Goal: Information Seeking & Learning: Learn about a topic

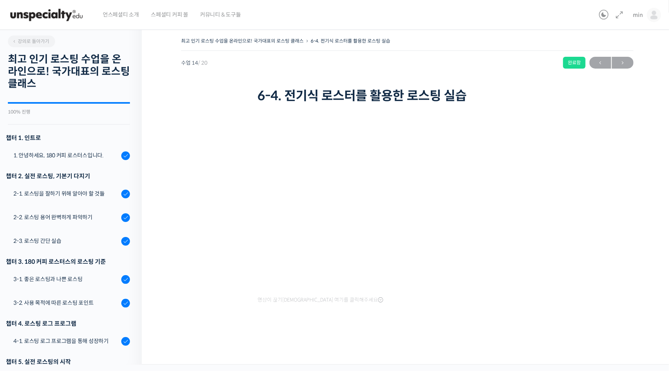
scroll to position [373, 0]
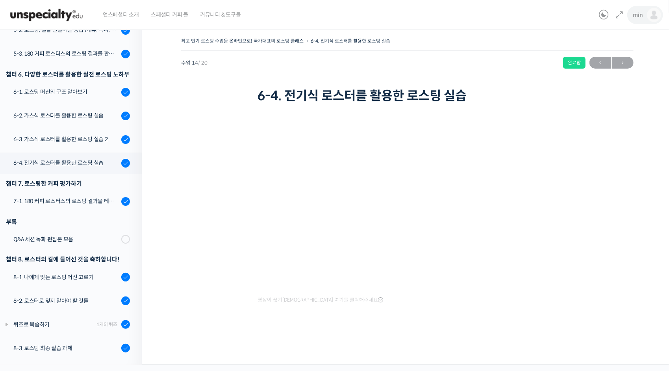
click at [643, 17] on span "min" at bounding box center [638, 14] width 10 height 7
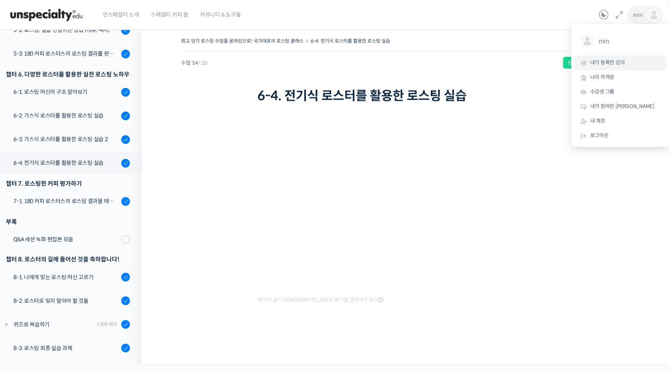
click at [589, 66] on link "내가 등록한 강의" at bounding box center [621, 63] width 92 height 15
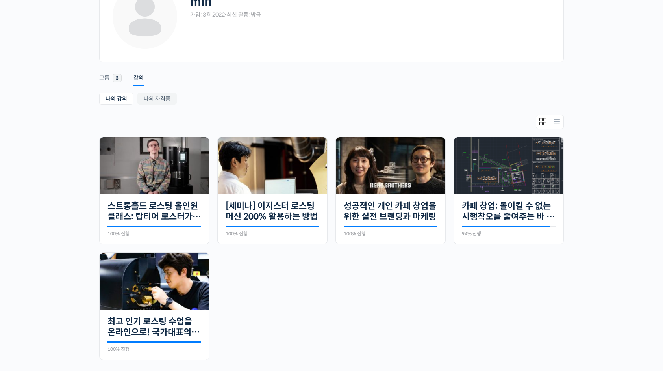
scroll to position [173, 0]
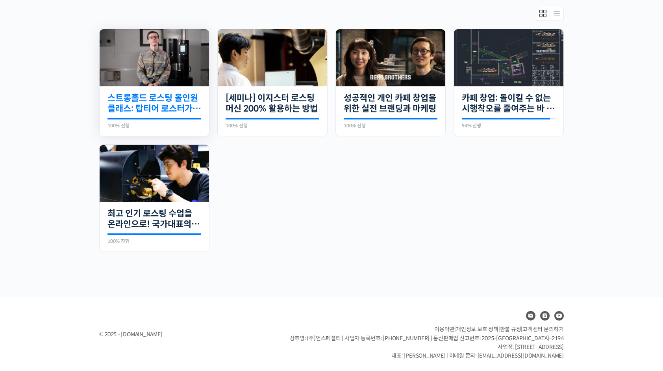
click at [195, 100] on link "스트롱홀드 로스팅 올인원 클래스: 탑티어 로스터가 알려주는 스트롱홀드 A to Z 가이드" at bounding box center [155, 104] width 94 height 22
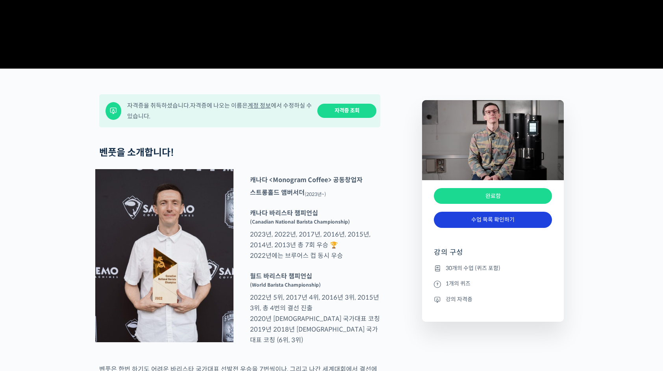
click at [475, 228] on link "수업 목록 확인하기" at bounding box center [493, 219] width 118 height 16
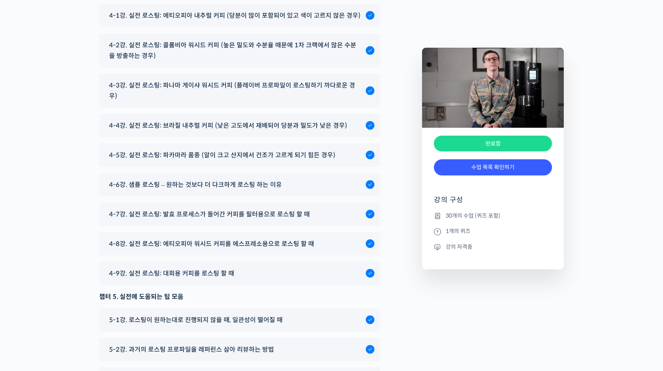
scroll to position [4426, 0]
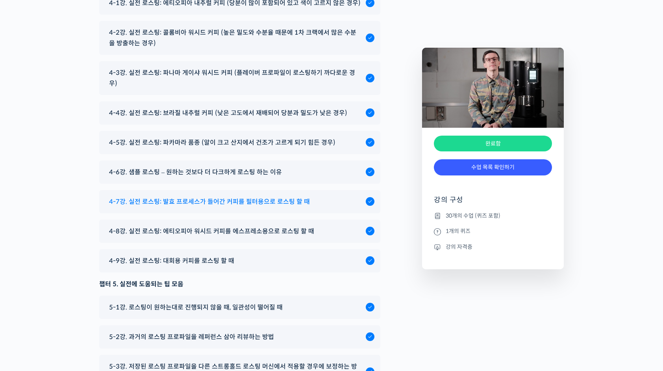
click at [288, 207] on span "4-7강. 실전 로스팅: 발효 프로세스가 들어간 커피를 필터용으로 로스팅 할 때" at bounding box center [209, 201] width 201 height 11
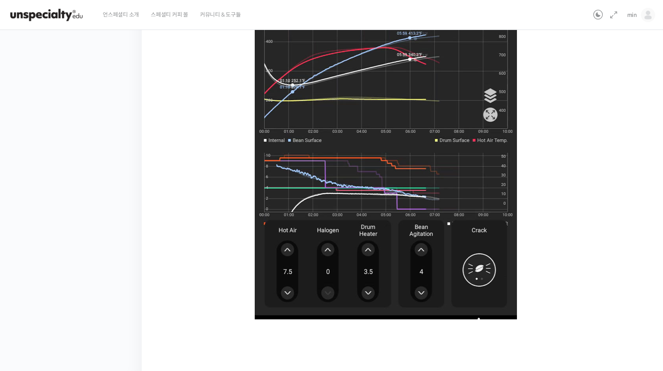
scroll to position [232, 0]
